Goal: Navigation & Orientation: Find specific page/section

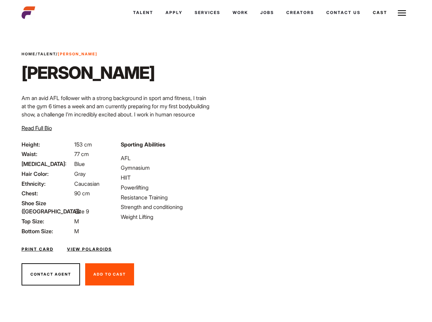
click at [366, 22] on link "Cast" at bounding box center [379, 12] width 27 height 18
click at [0, 0] on link "Casted Talent" at bounding box center [0, 0] width 0 height 0
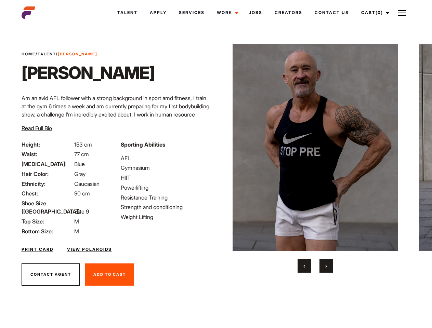
click at [373, 13] on link "Cast (0)" at bounding box center [374, 12] width 38 height 18
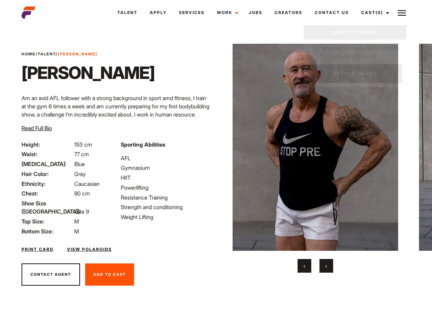
click at [401, 13] on img at bounding box center [401, 13] width 8 height 8
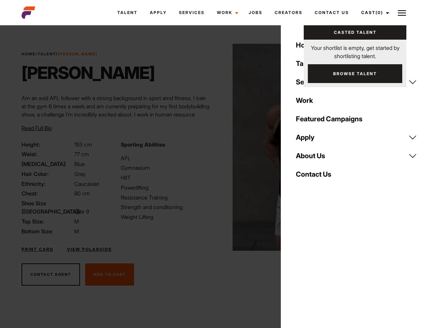
click at [315, 158] on img at bounding box center [315, 147] width 166 height 207
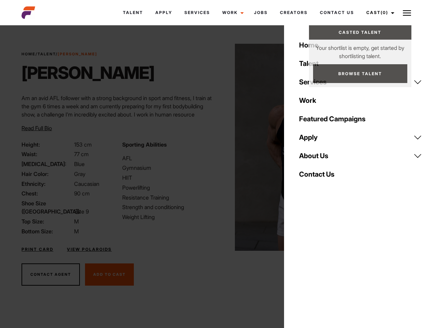
click at [216, 147] on div "Sporting Abilities AFL Gymnasium HIIT Powerlifting Resistance Training Strength…" at bounding box center [168, 187] width 100 height 95
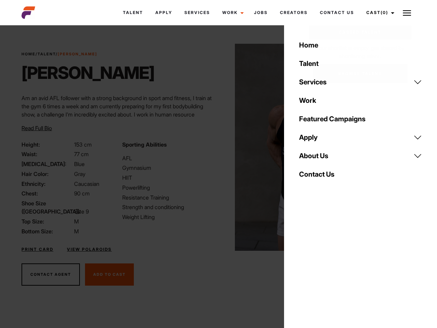
click at [304, 266] on div "Home Talent Services Talent Casting Photography Videography Creative Hair and M…" at bounding box center [360, 164] width 153 height 328
click at [326, 266] on div "Home Talent Services Talent Casting Photography Videography Creative Hair and M…" at bounding box center [360, 164] width 153 height 328
